Goal: Information Seeking & Learning: Check status

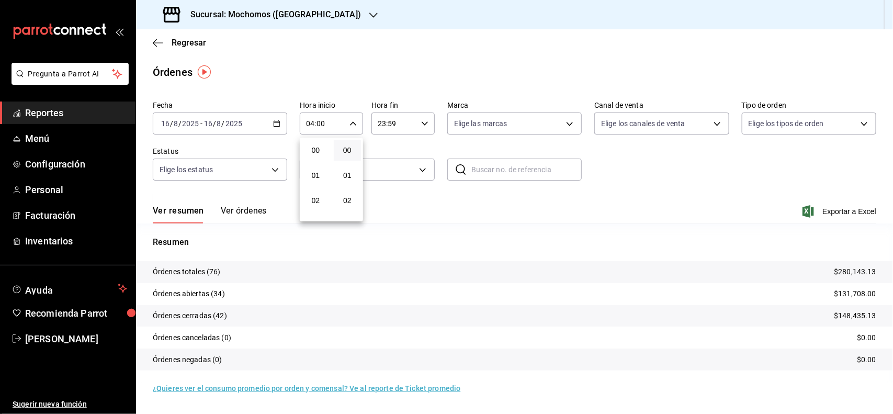
scroll to position [65, 0]
click at [317, 175] on button "04" at bounding box center [316, 185] width 28 height 21
click at [59, 116] on div at bounding box center [446, 207] width 893 height 414
click at [273, 123] on icon "button" at bounding box center [276, 123] width 7 height 7
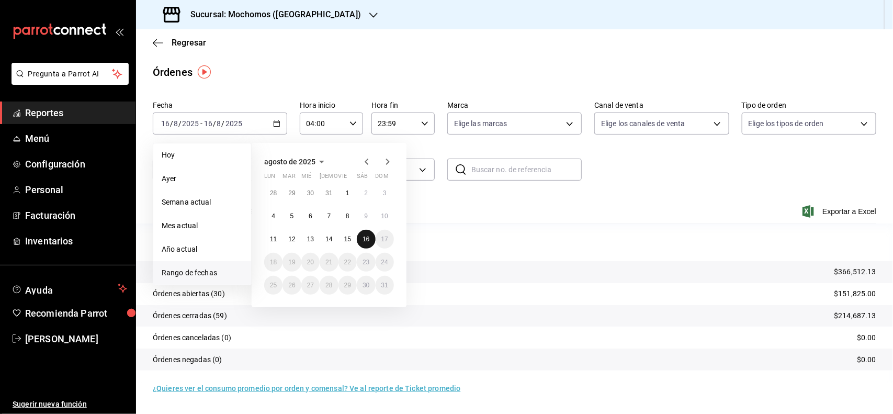
click at [363, 242] on button "16" at bounding box center [366, 239] width 18 height 19
click at [372, 236] on button "16" at bounding box center [366, 239] width 18 height 19
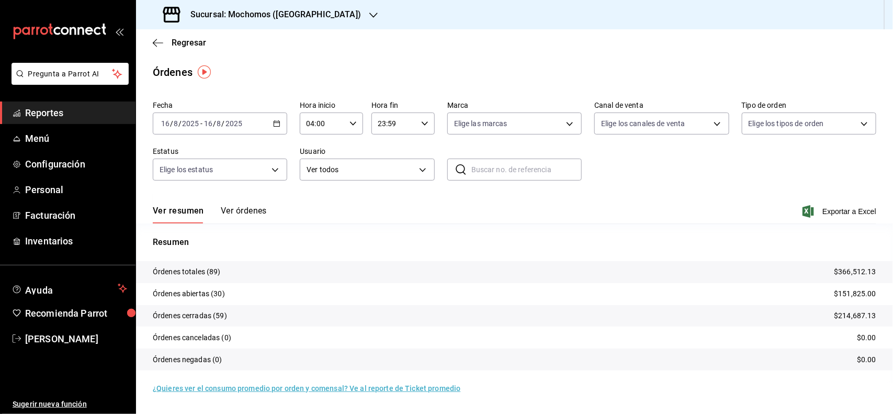
click at [358, 124] on div "04:00 Hora inicio" at bounding box center [331, 123] width 63 height 22
click at [315, 149] on span "04" at bounding box center [315, 153] width 15 height 8
click at [241, 215] on div at bounding box center [446, 207] width 893 height 414
click at [192, 214] on button "Ver resumen" at bounding box center [178, 215] width 51 height 18
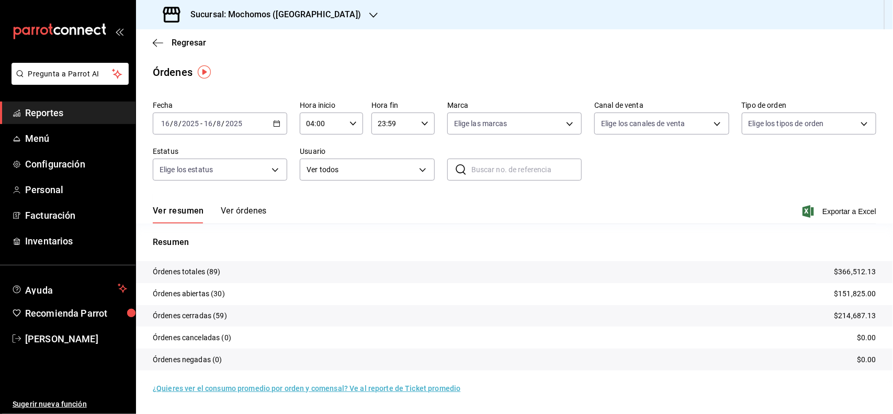
click at [187, 211] on button "Ver resumen" at bounding box center [178, 215] width 51 height 18
click at [39, 113] on span "Reportes" at bounding box center [76, 113] width 102 height 14
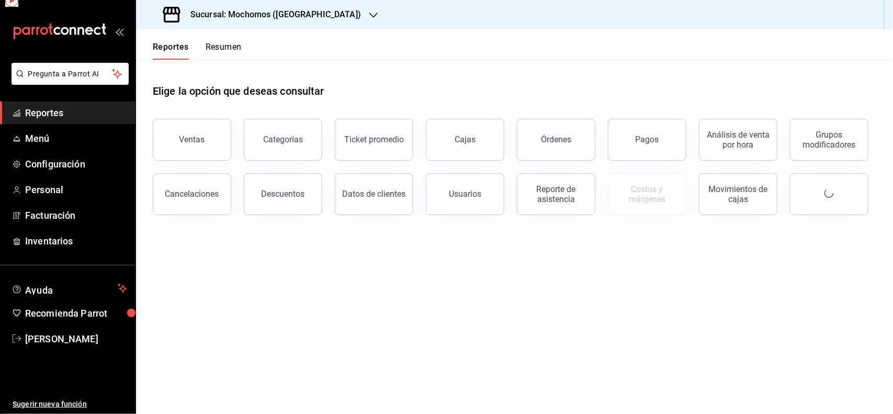
click at [39, 113] on span "Reportes" at bounding box center [76, 113] width 102 height 14
click at [656, 142] on div "Pagos" at bounding box center [647, 139] width 24 height 10
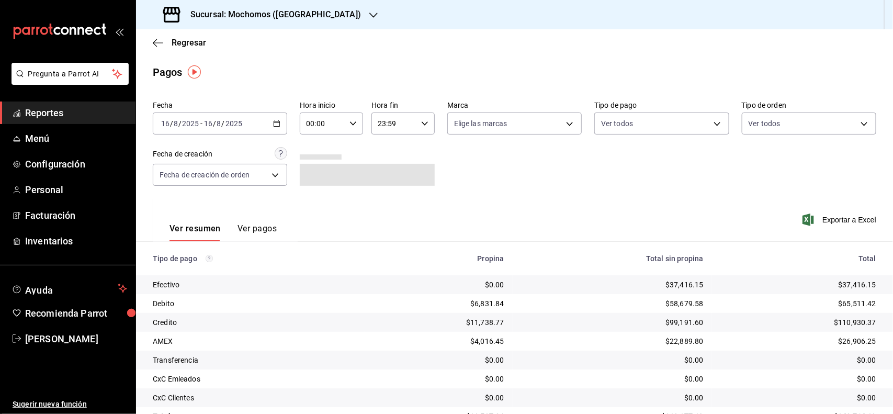
click at [69, 110] on span "Reportes" at bounding box center [76, 113] width 102 height 14
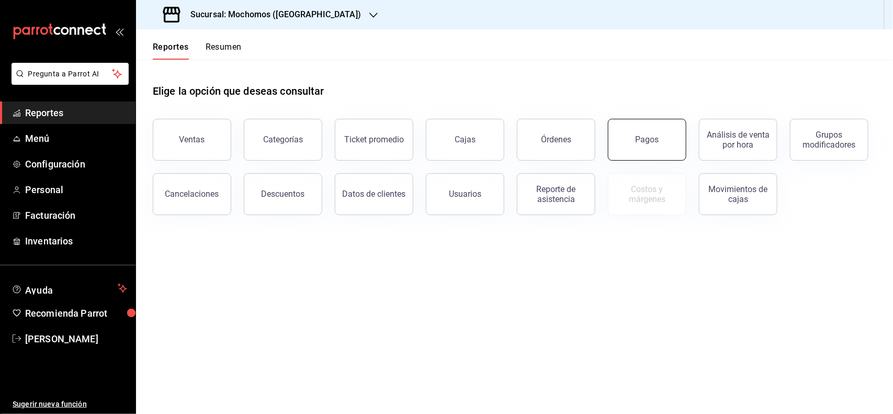
click at [647, 140] on div "Pagos" at bounding box center [647, 139] width 24 height 10
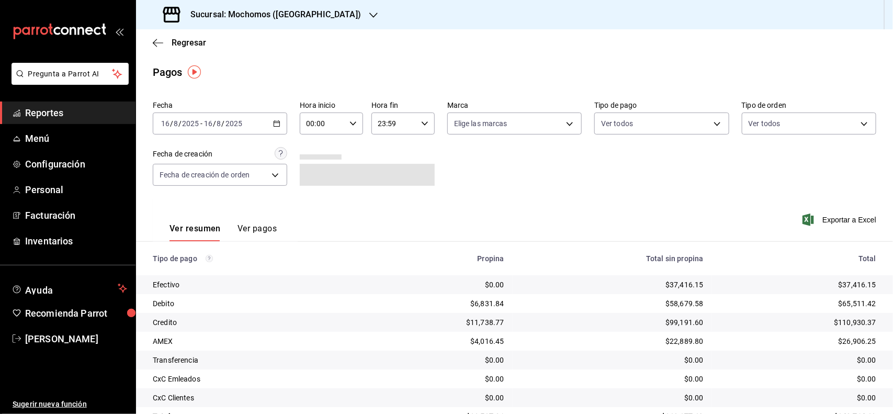
click at [349, 121] on icon "button" at bounding box center [352, 123] width 7 height 7
click at [320, 186] on span "04" at bounding box center [313, 185] width 15 height 8
type input "04:00"
drag, startPoint x: 887, startPoint y: 297, endPoint x: 889, endPoint y: 306, distance: 9.5
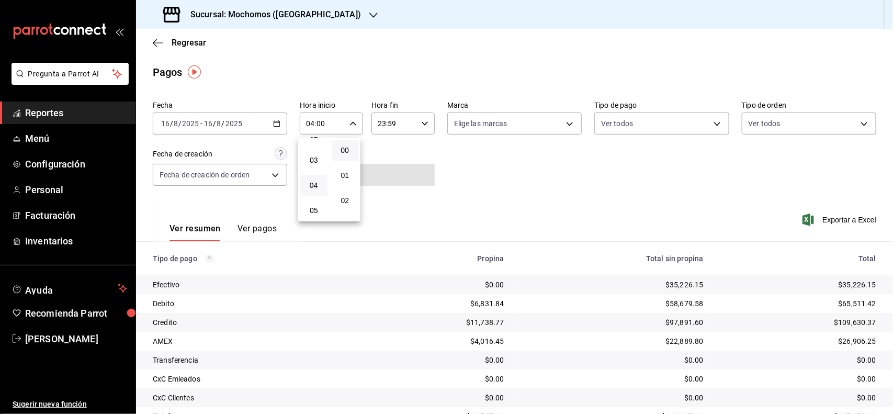
click at [889, 306] on div at bounding box center [446, 207] width 893 height 414
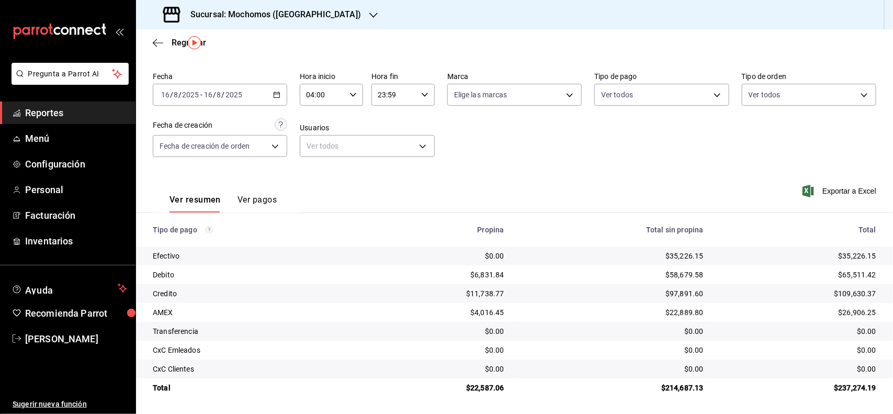
click at [345, 92] on div "04:00 Hora inicio" at bounding box center [331, 95] width 63 height 22
click at [317, 119] on span "04" at bounding box center [313, 123] width 15 height 8
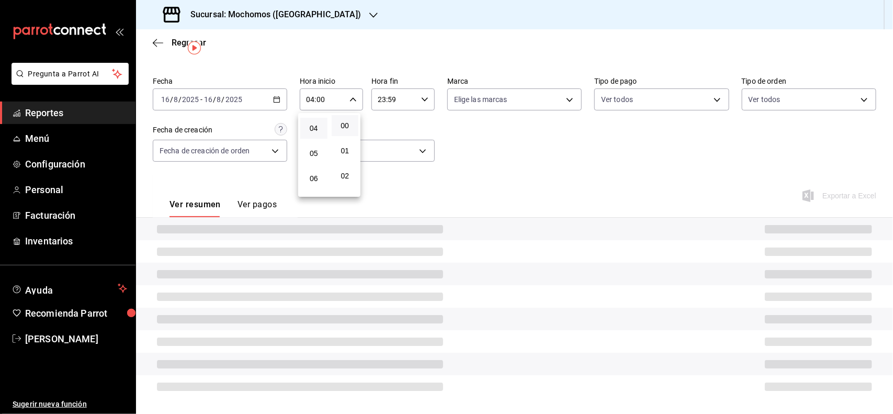
scroll to position [29, 0]
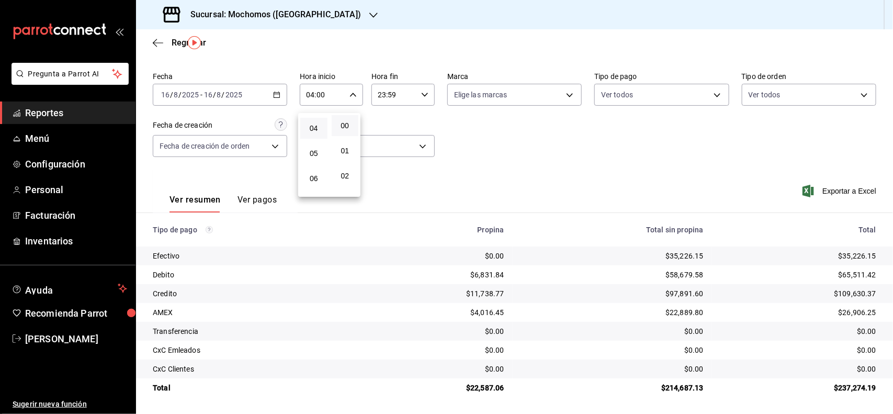
click at [637, 163] on div at bounding box center [446, 207] width 893 height 414
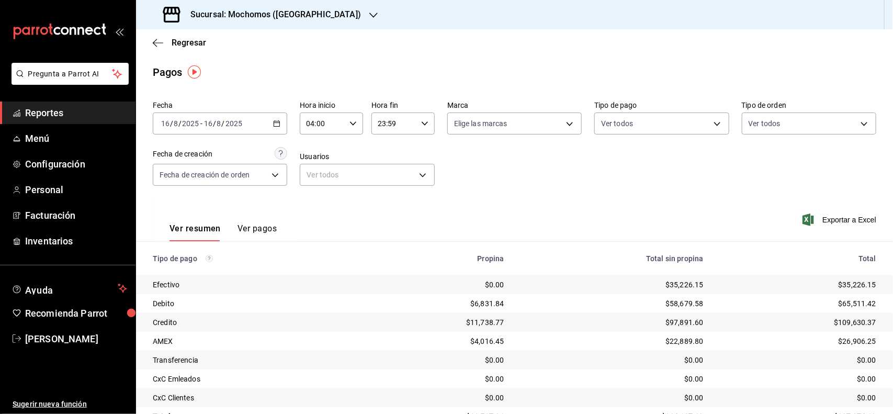
click at [310, 121] on input "04:00" at bounding box center [322, 123] width 45 height 21
click at [306, 178] on span "05" at bounding box center [313, 178] width 15 height 8
type input "05:00"
click at [50, 106] on div at bounding box center [446, 207] width 893 height 414
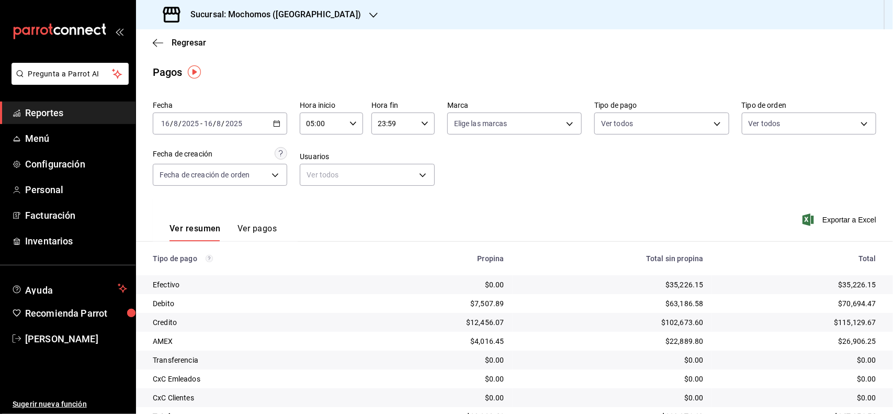
click at [50, 108] on span "Reportes" at bounding box center [76, 113] width 102 height 14
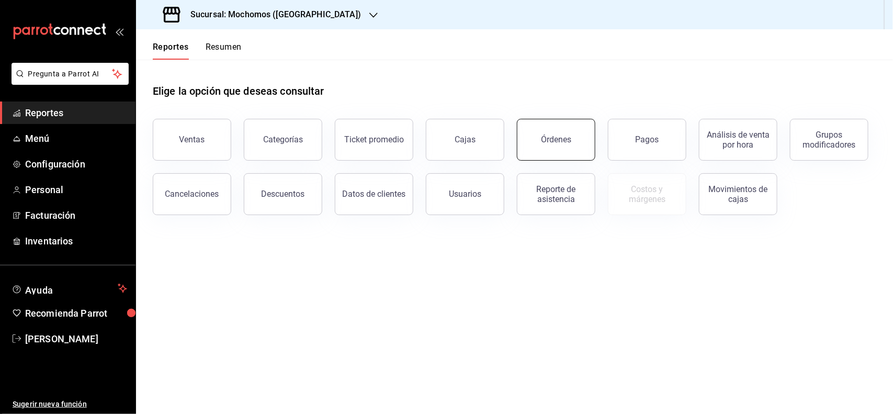
click at [547, 147] on button "Órdenes" at bounding box center [556, 140] width 78 height 42
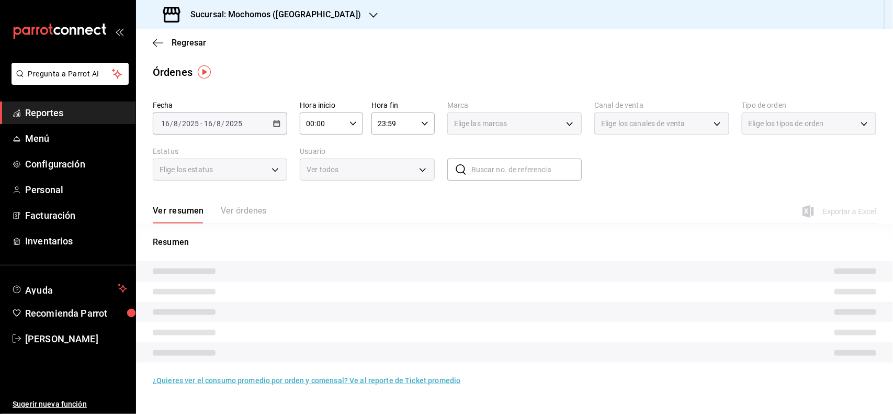
click at [357, 126] on div "00:00 Hora inicio" at bounding box center [331, 123] width 63 height 22
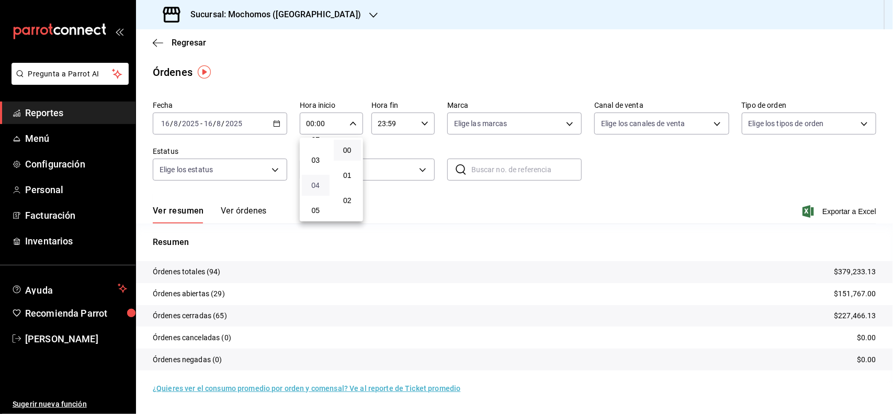
click at [314, 186] on span "04" at bounding box center [315, 185] width 15 height 8
type input "04:00"
click at [715, 206] on div at bounding box center [446, 207] width 893 height 414
click at [64, 106] on span "Reportes" at bounding box center [76, 113] width 102 height 14
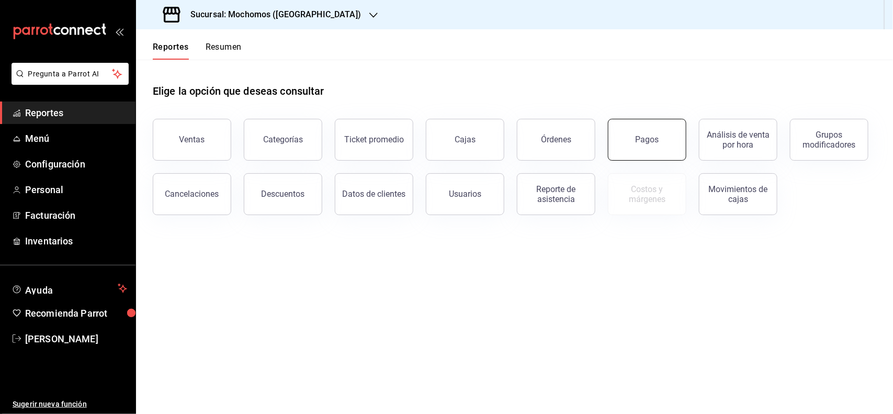
click at [662, 133] on button "Pagos" at bounding box center [647, 140] width 78 height 42
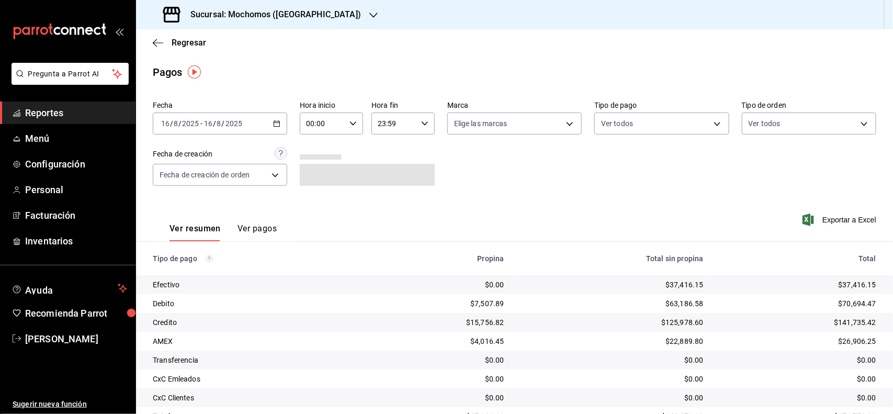
click at [350, 121] on \(Stroke\) "button" at bounding box center [353, 123] width 6 height 4
click at [321, 178] on button "04" at bounding box center [313, 185] width 27 height 21
click at [887, 333] on div at bounding box center [446, 207] width 893 height 414
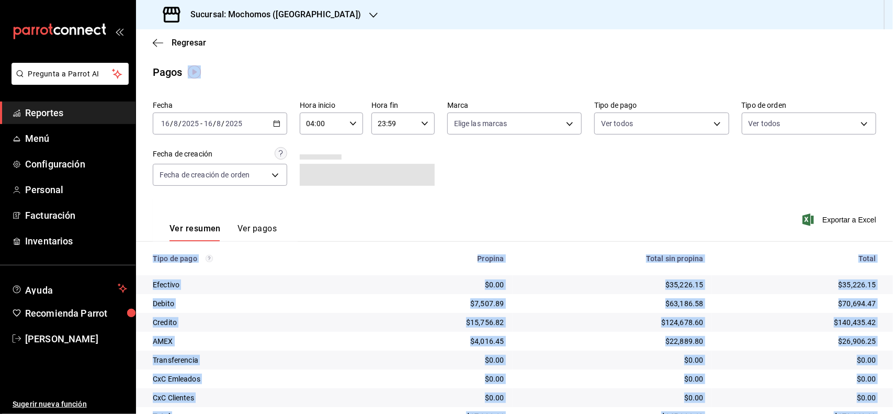
drag, startPoint x: 887, startPoint y: 334, endPoint x: 889, endPoint y: 362, distance: 28.8
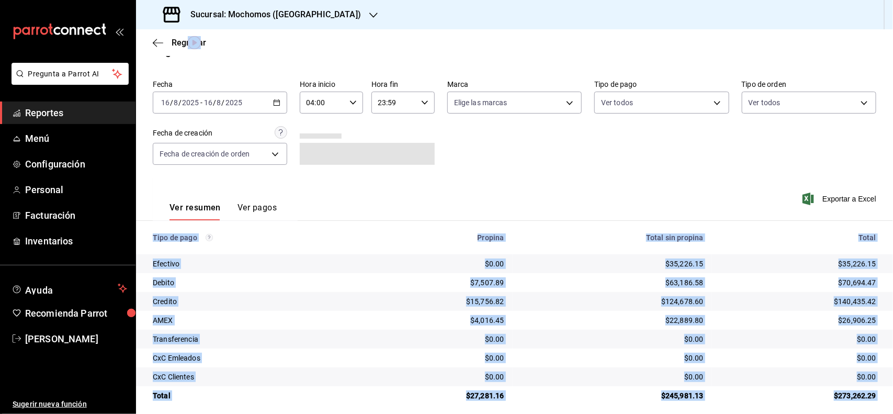
scroll to position [29, 0]
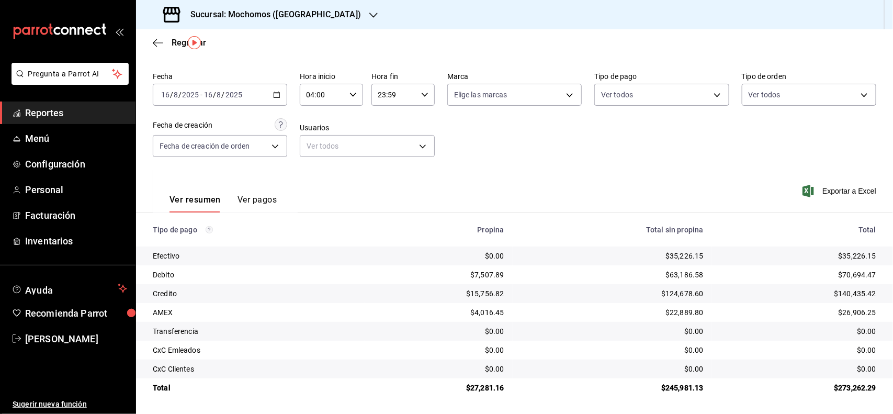
click at [336, 95] on input "04:00" at bounding box center [322, 94] width 45 height 21
click at [310, 159] on span "03" at bounding box center [313, 163] width 15 height 8
type input "03:00"
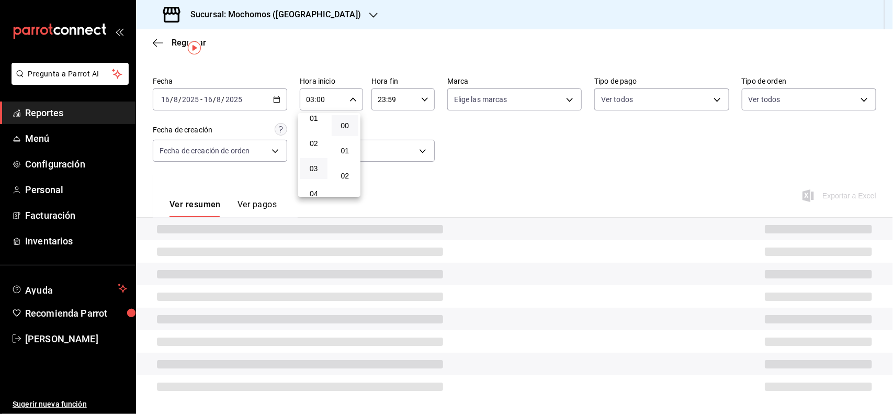
scroll to position [29, 0]
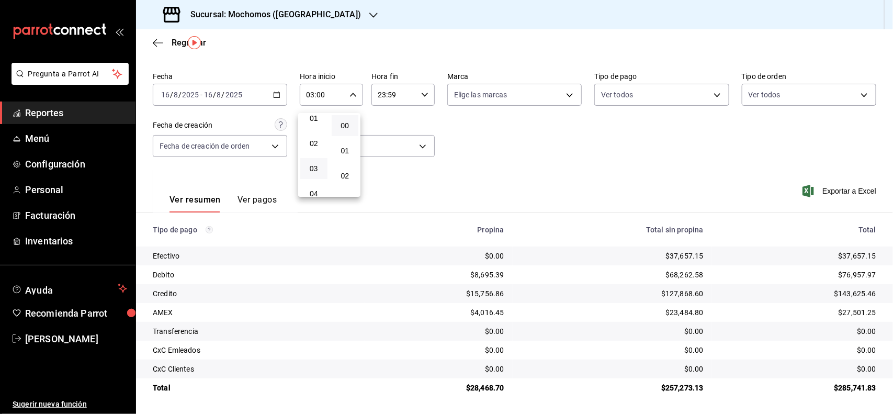
click at [426, 161] on div at bounding box center [446, 207] width 893 height 414
click at [55, 113] on span "Reportes" at bounding box center [76, 113] width 102 height 14
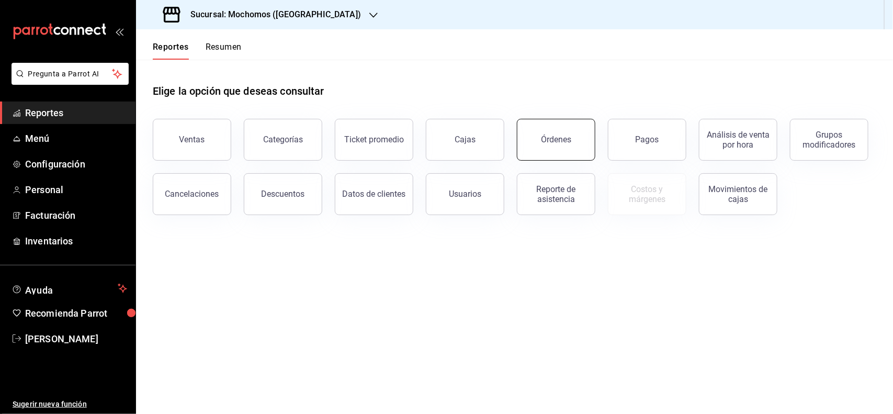
click at [550, 147] on button "Órdenes" at bounding box center [556, 140] width 78 height 42
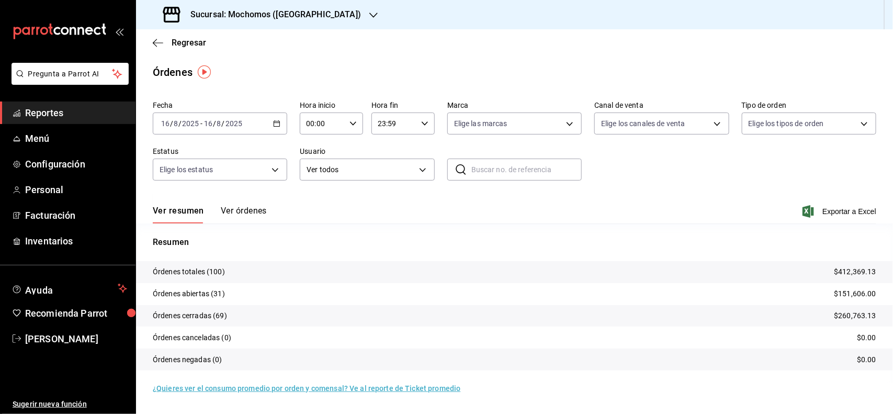
click at [341, 118] on input "00:00" at bounding box center [322, 123] width 45 height 21
click at [309, 189] on button "04" at bounding box center [316, 185] width 28 height 21
type input "04:00"
click at [77, 116] on div at bounding box center [446, 207] width 893 height 414
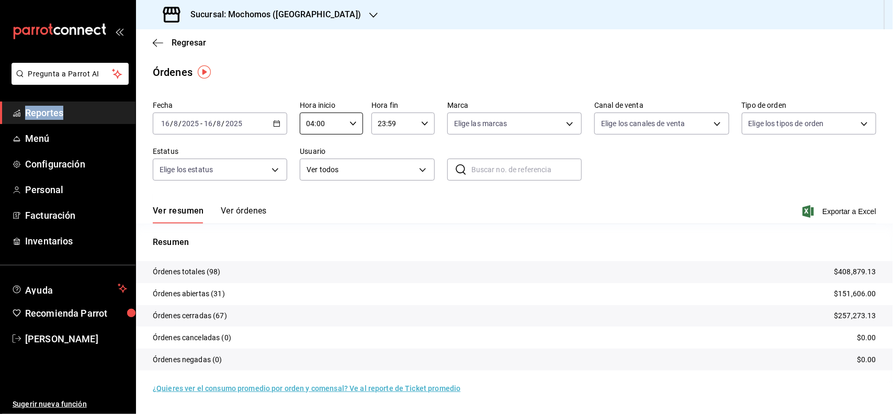
click at [77, 114] on div "Pregunta a Parrot AI Reportes Menú Configuración Personal Facturación Inventari…" at bounding box center [67, 238] width 135 height 351
click at [77, 114] on span "Reportes" at bounding box center [76, 113] width 102 height 14
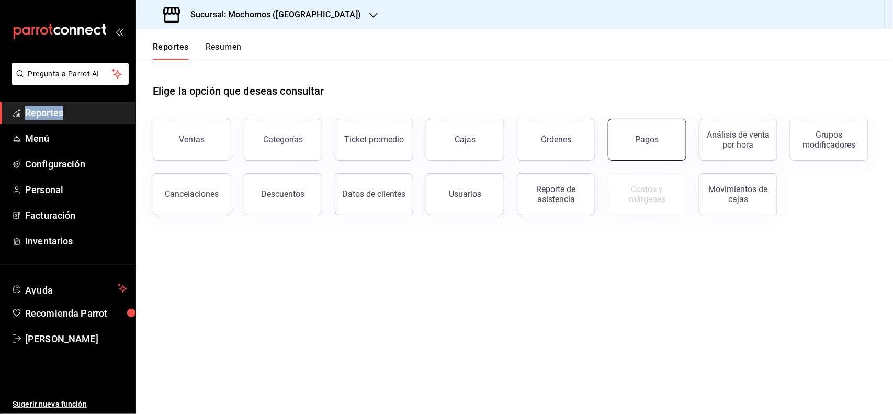
click at [660, 131] on button "Pagos" at bounding box center [647, 140] width 78 height 42
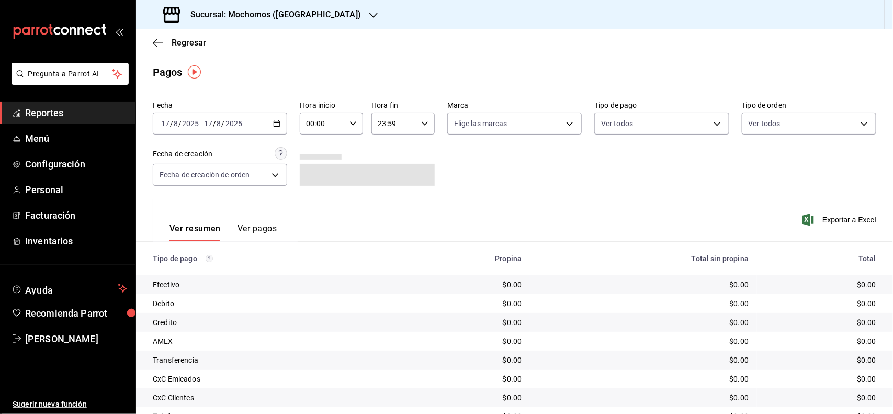
click at [275, 117] on div "[DATE] [DATE] - [DATE] [DATE]" at bounding box center [220, 123] width 134 height 22
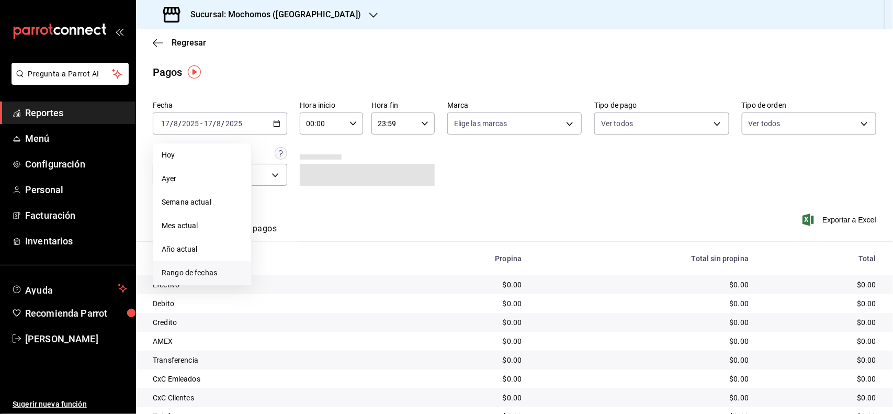
click at [207, 270] on span "Rango de fechas" at bounding box center [202, 272] width 81 height 11
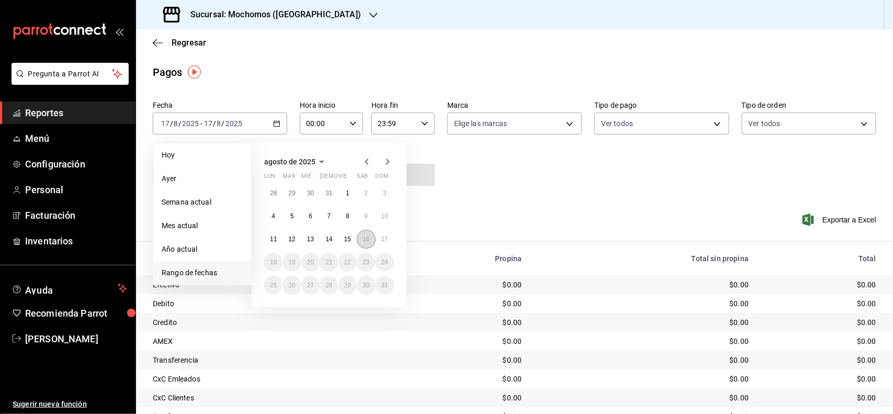
click at [357, 241] on button "16" at bounding box center [366, 239] width 18 height 19
click at [381, 239] on abbr "17" at bounding box center [384, 238] width 7 height 7
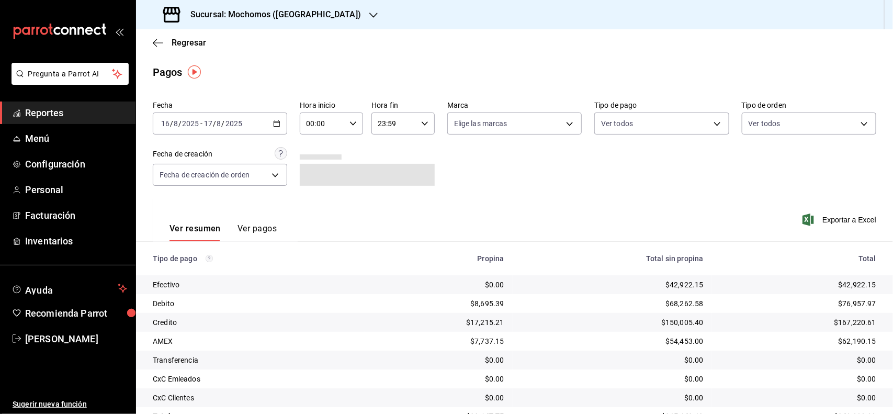
click at [345, 120] on div "00:00 Hora inicio" at bounding box center [331, 123] width 63 height 22
click at [316, 187] on button "04" at bounding box center [313, 185] width 27 height 21
type input "04:00"
drag, startPoint x: 889, startPoint y: 349, endPoint x: 890, endPoint y: 392, distance: 43.4
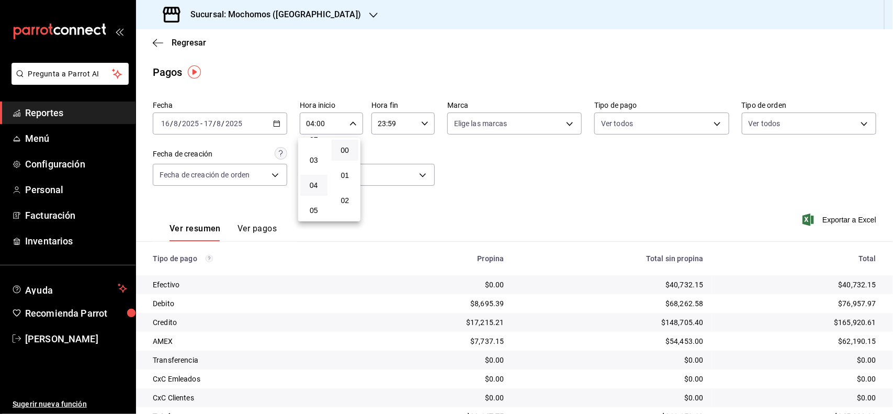
click at [890, 395] on div at bounding box center [446, 207] width 893 height 414
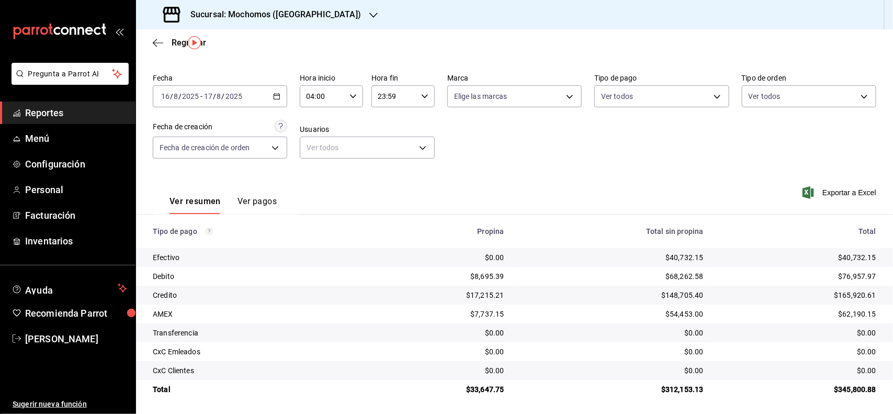
scroll to position [29, 0]
click at [61, 118] on span "Reportes" at bounding box center [76, 113] width 102 height 14
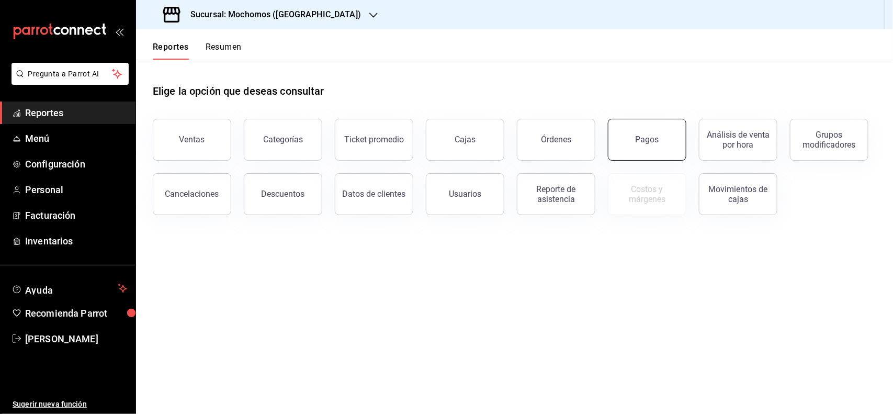
click at [663, 146] on button "Pagos" at bounding box center [647, 140] width 78 height 42
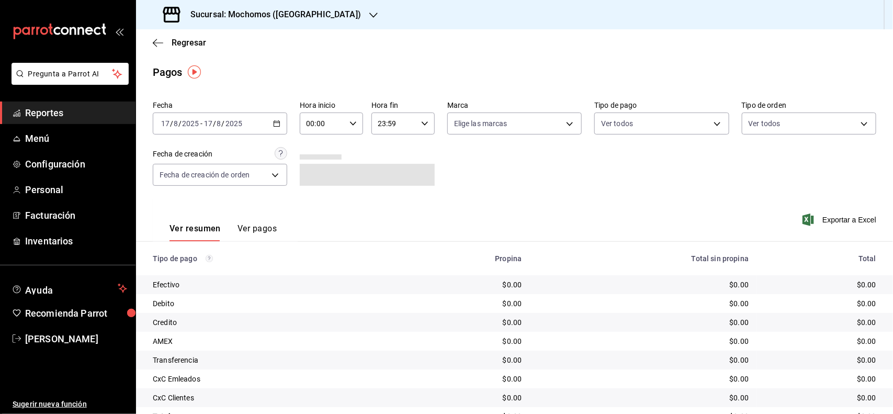
click at [273, 123] on icon "button" at bounding box center [276, 123] width 7 height 7
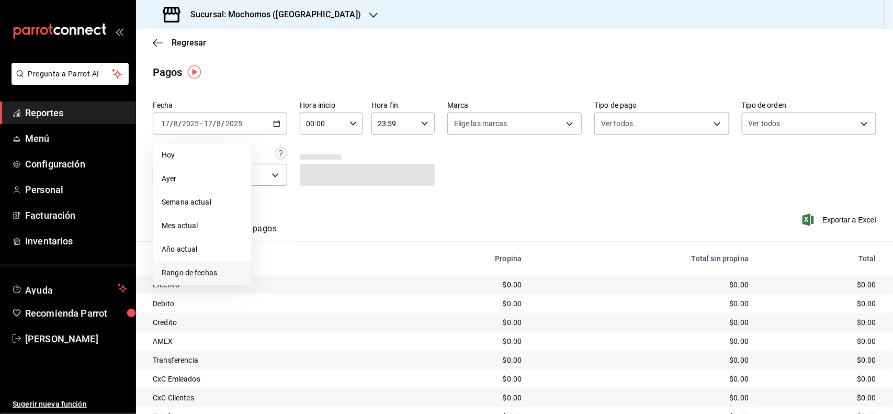
click at [212, 268] on span "Rango de fechas" at bounding box center [202, 272] width 81 height 11
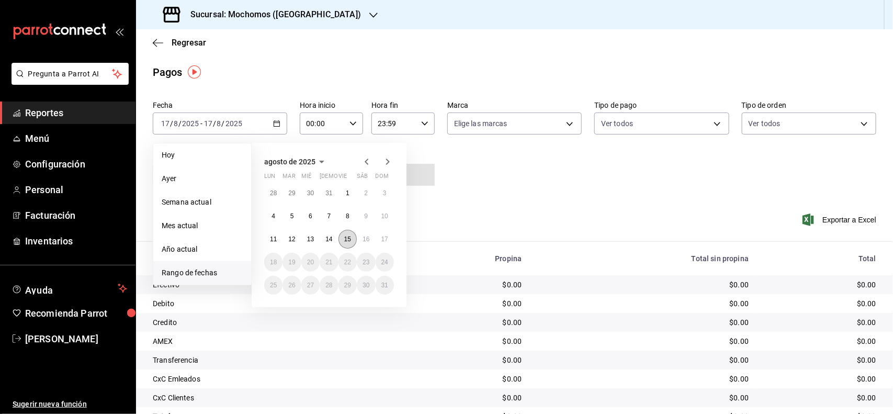
click at [341, 238] on button "15" at bounding box center [347, 239] width 18 height 19
click at [351, 238] on abbr "15" at bounding box center [347, 238] width 7 height 7
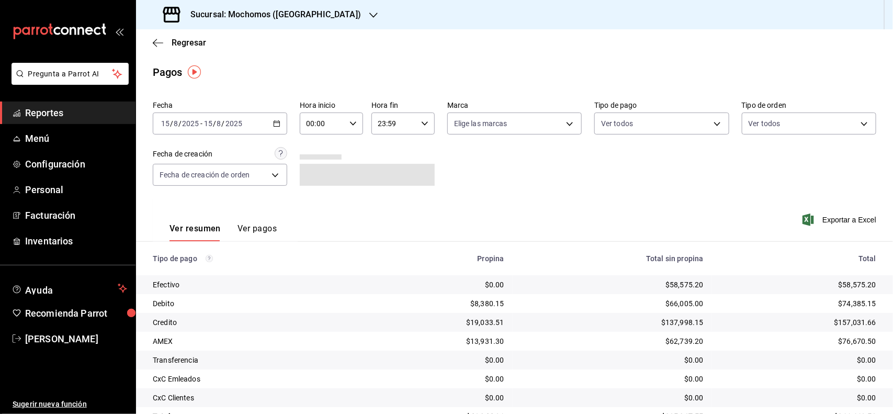
click at [276, 124] on icon "button" at bounding box center [276, 123] width 7 height 7
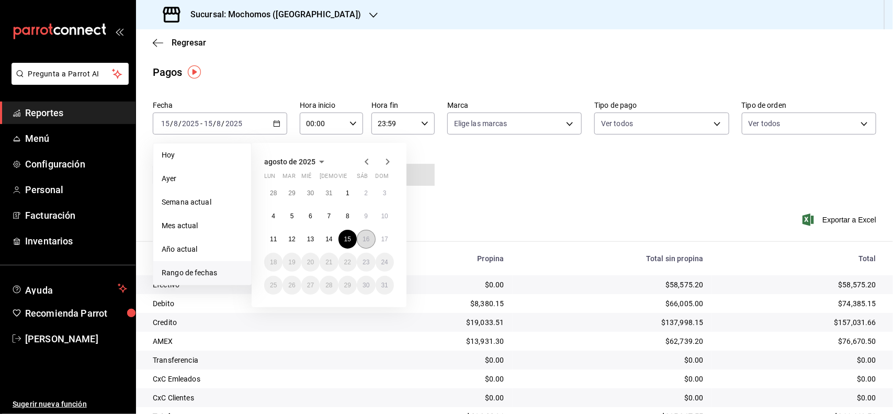
click at [370, 240] on button "16" at bounding box center [366, 239] width 18 height 19
click at [382, 239] on abbr "17" at bounding box center [384, 238] width 7 height 7
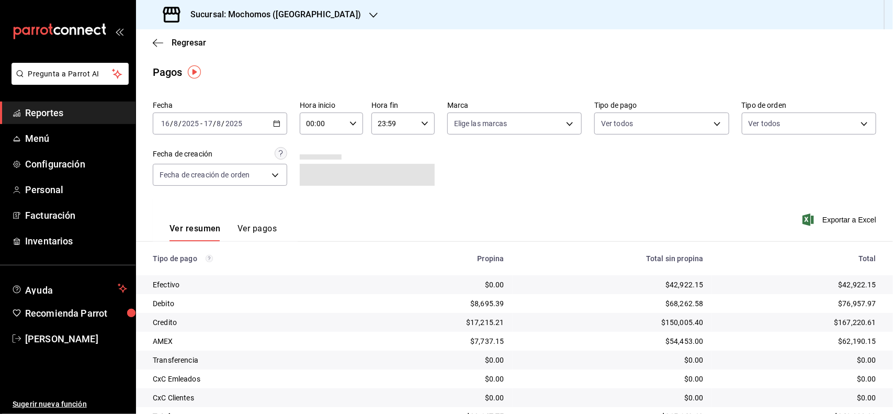
click at [349, 120] on icon "button" at bounding box center [352, 123] width 7 height 7
click at [315, 181] on span "04" at bounding box center [313, 185] width 15 height 8
type input "04:00"
click at [479, 172] on div at bounding box center [446, 207] width 893 height 414
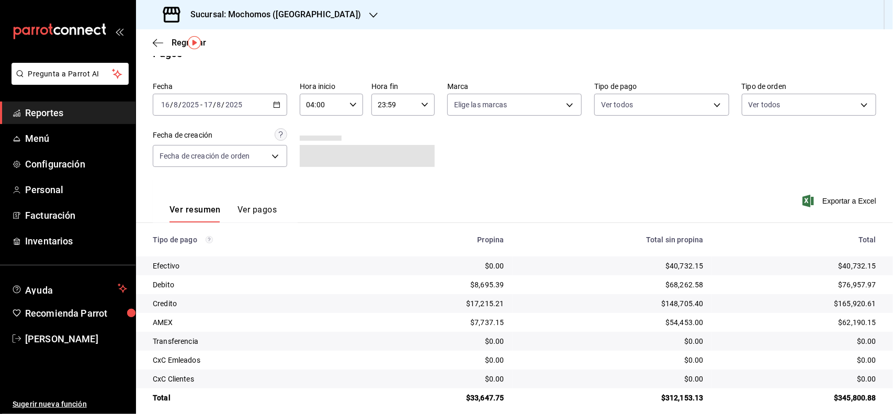
scroll to position [29, 0]
